Goal: Transaction & Acquisition: Purchase product/service

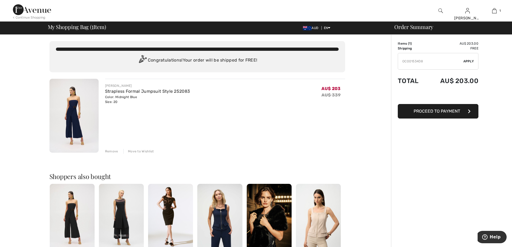
type input "OC001534D8"
click at [467, 61] on span "Apply" at bounding box center [468, 61] width 11 height 5
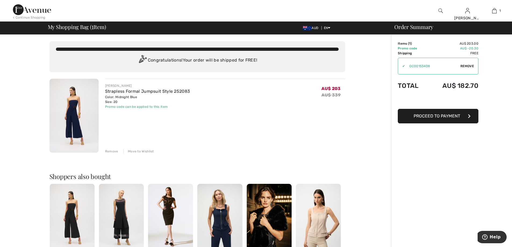
click at [455, 114] on span "Proceed to Payment" at bounding box center [437, 115] width 46 height 5
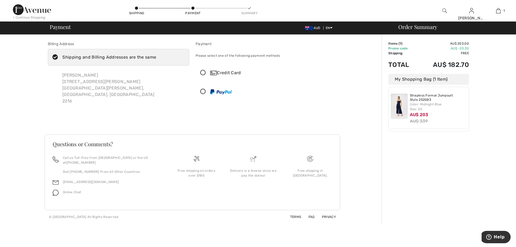
click at [203, 72] on icon at bounding box center [203, 73] width 14 height 6
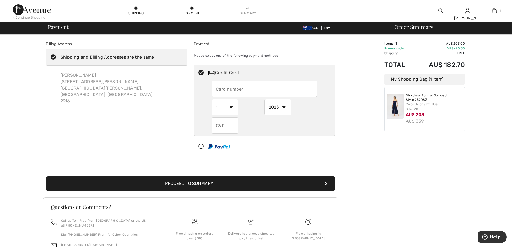
click at [230, 88] on input "text" at bounding box center [265, 89] width 106 height 16
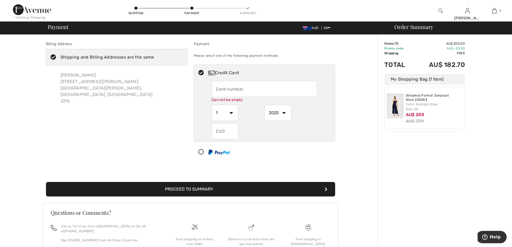
type input "4072201023927261"
select select "10"
select select "2028"
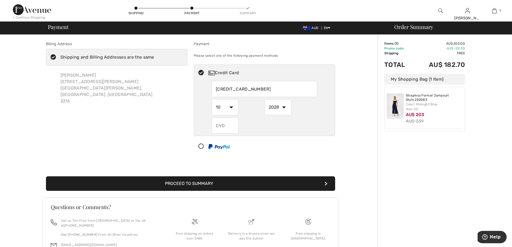
click at [227, 131] on input "text" at bounding box center [225, 125] width 27 height 16
type input "109"
click at [208, 182] on button "Proceed to Summary" at bounding box center [190, 183] width 289 height 15
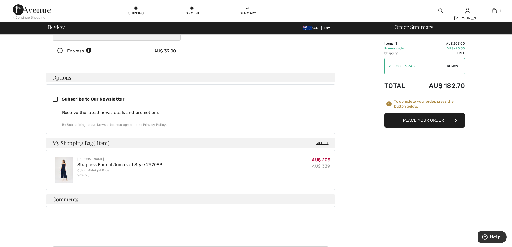
scroll to position [103, 0]
click at [424, 122] on button "Place Your Order" at bounding box center [424, 120] width 81 height 15
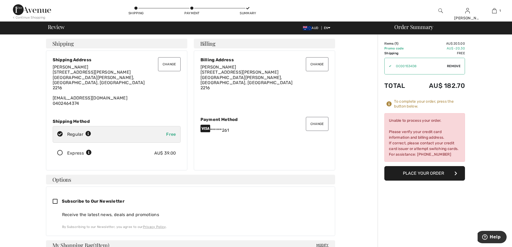
scroll to position [0, 0]
click at [315, 120] on button "Change" at bounding box center [317, 124] width 23 height 14
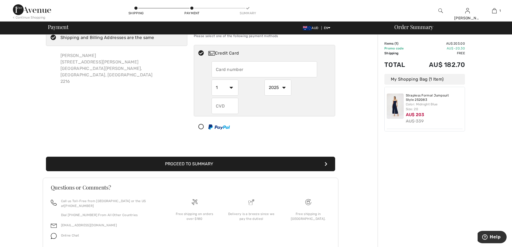
click at [228, 67] on input "text" at bounding box center [265, 69] width 106 height 16
radio input "true"
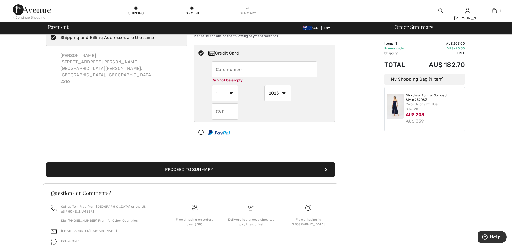
type input "4564425000506393"
select select "3"
select select "2026"
type input "772"
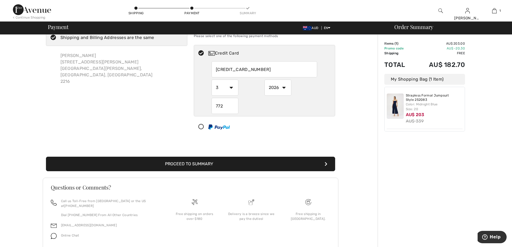
click at [235, 163] on button "Proceed to Summary" at bounding box center [190, 164] width 289 height 15
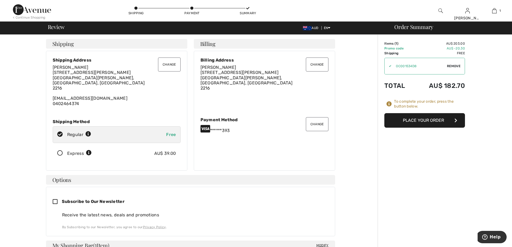
click at [430, 124] on button "Place Your Order" at bounding box center [424, 120] width 81 height 15
